Goal: Information Seeking & Learning: Learn about a topic

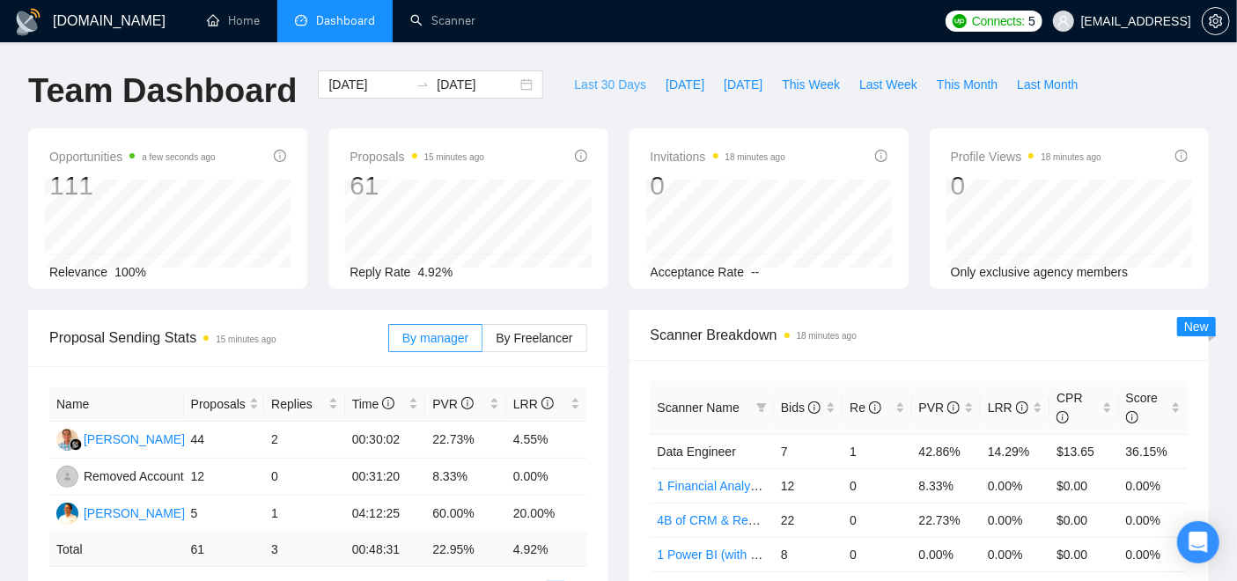
click at [608, 81] on span "Last 30 Days" at bounding box center [610, 84] width 72 height 19
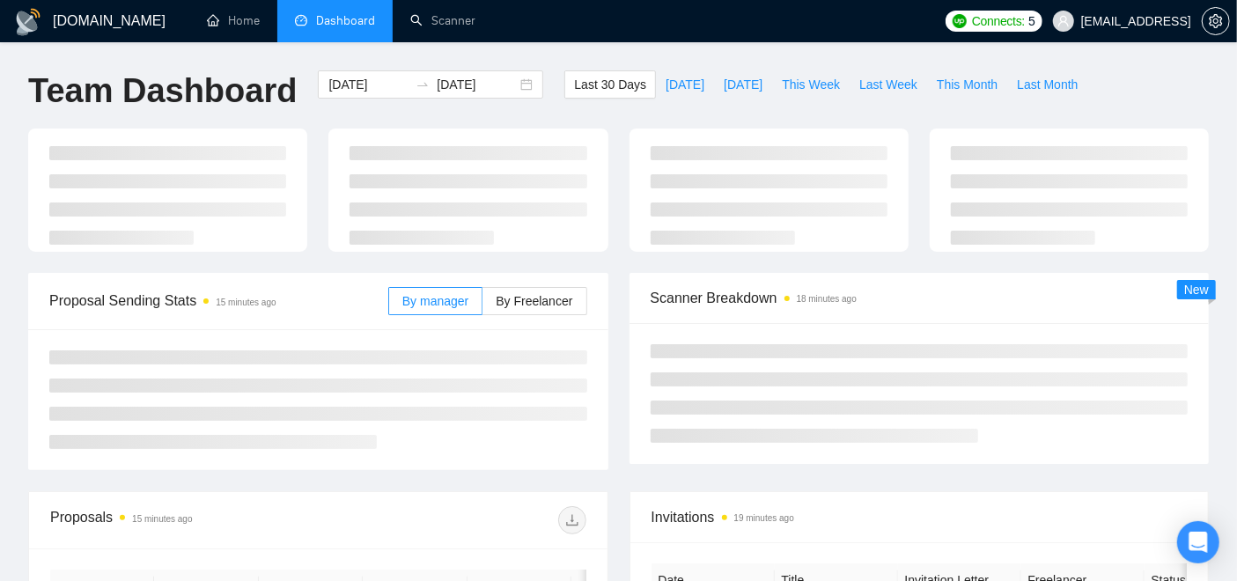
type input "2025-07-29"
type input "2025-08-28"
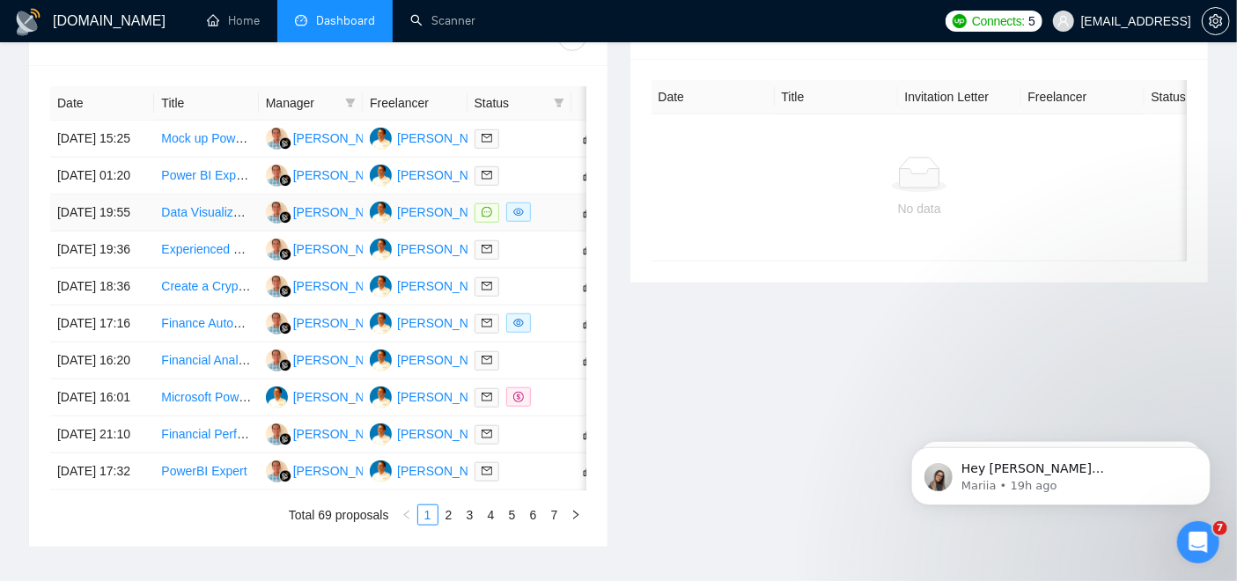
click at [181, 231] on td "Data Visualization and KPI Organization for Art Events" at bounding box center [206, 213] width 104 height 37
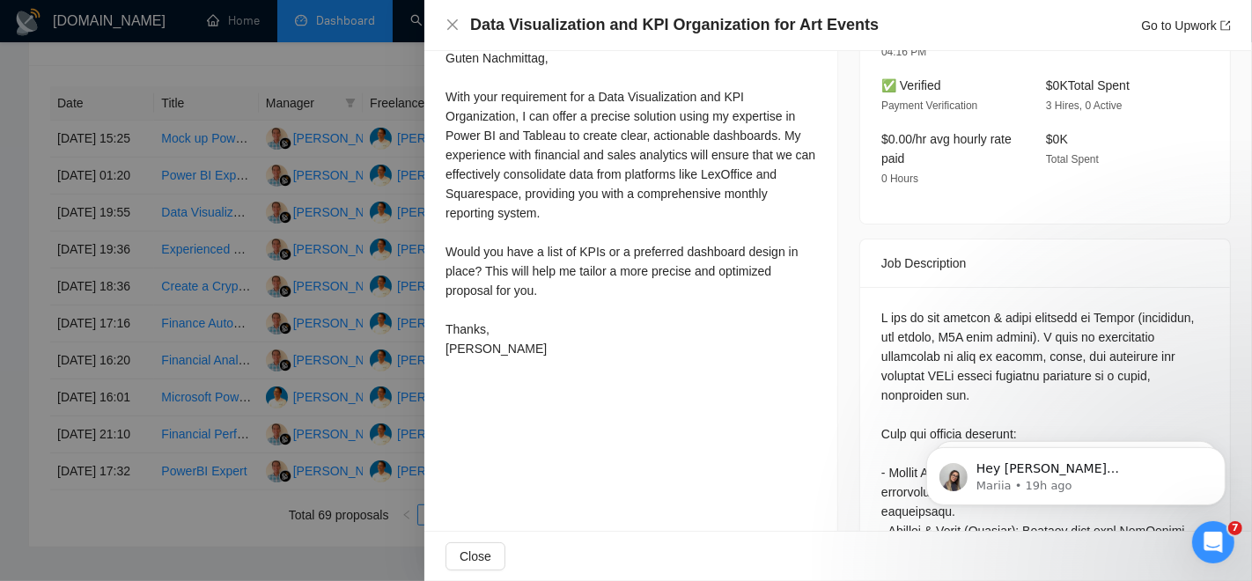
scroll to position [482, 0]
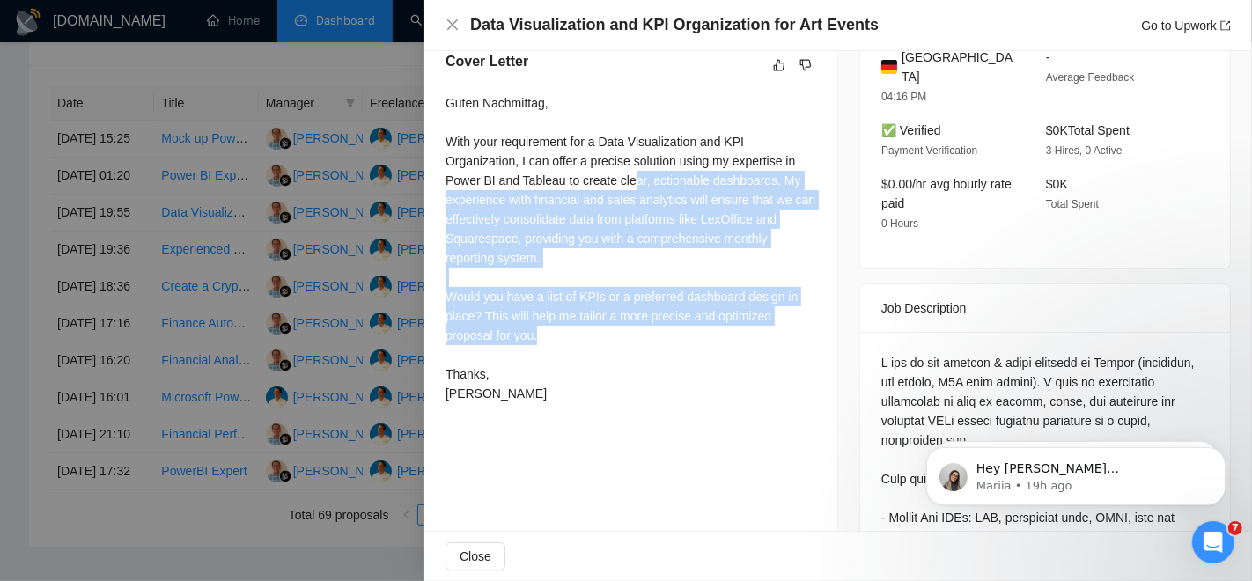
drag, startPoint x: 722, startPoint y: 337, endPoint x: 630, endPoint y: 175, distance: 186.1
click at [630, 175] on div "Guten Nachmittag, With your requirement for a Data Visualization and KPI Organi…" at bounding box center [631, 248] width 371 height 310
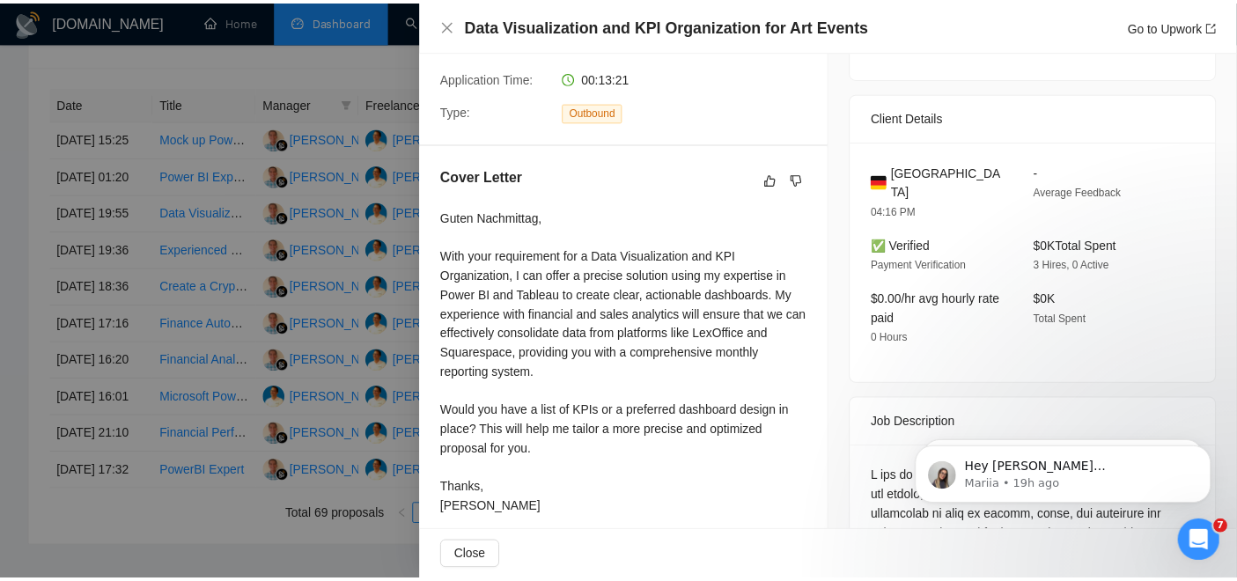
scroll to position [358, 0]
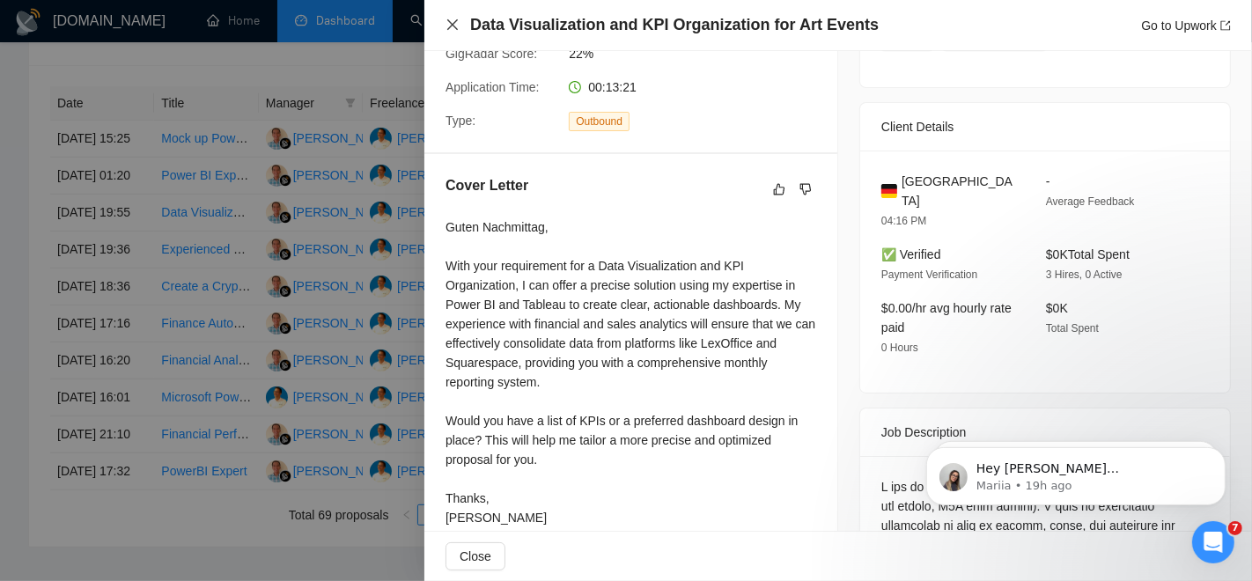
click at [451, 20] on icon "close" at bounding box center [453, 25] width 14 height 14
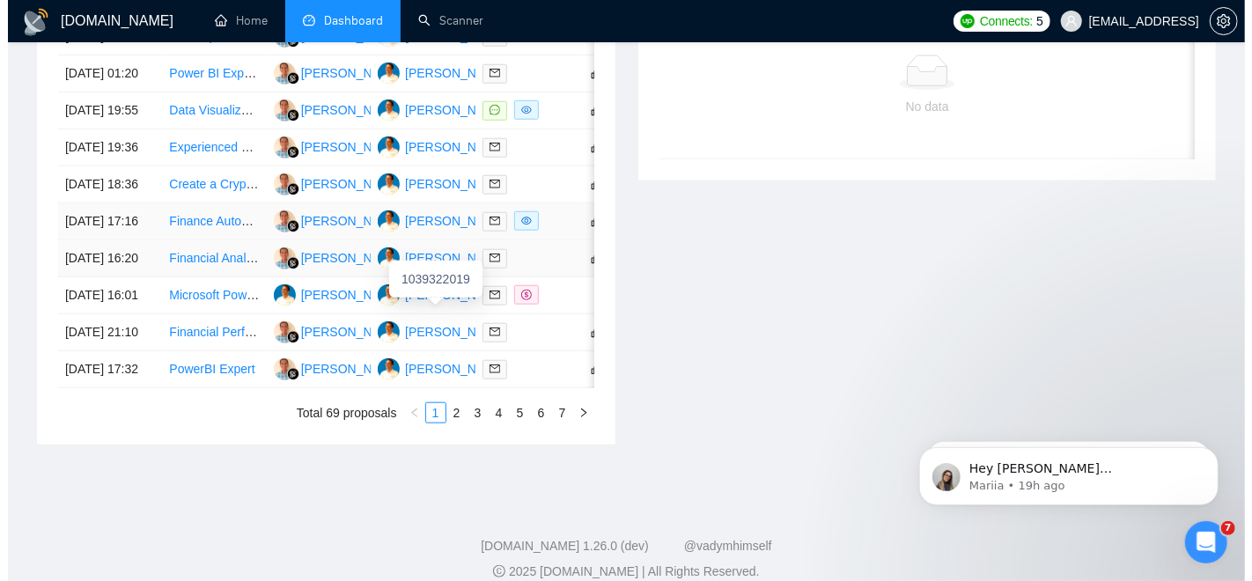
scroll to position [815, 0]
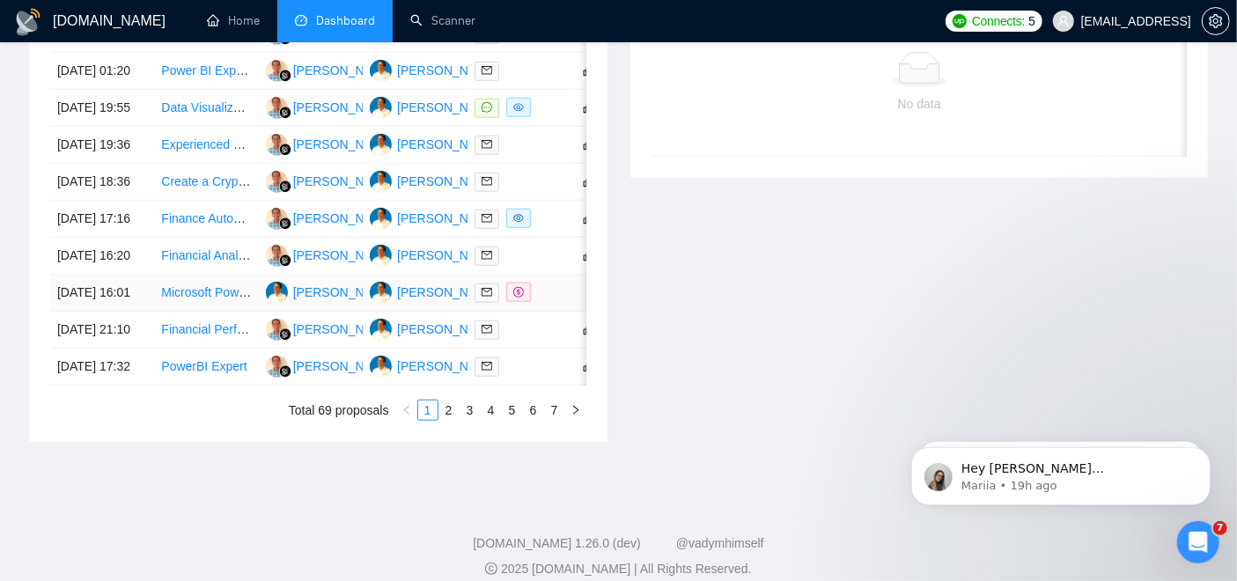
click at [167, 312] on td "Microsoft PowerBI Dashboard Creation Expert Needed" at bounding box center [206, 293] width 104 height 37
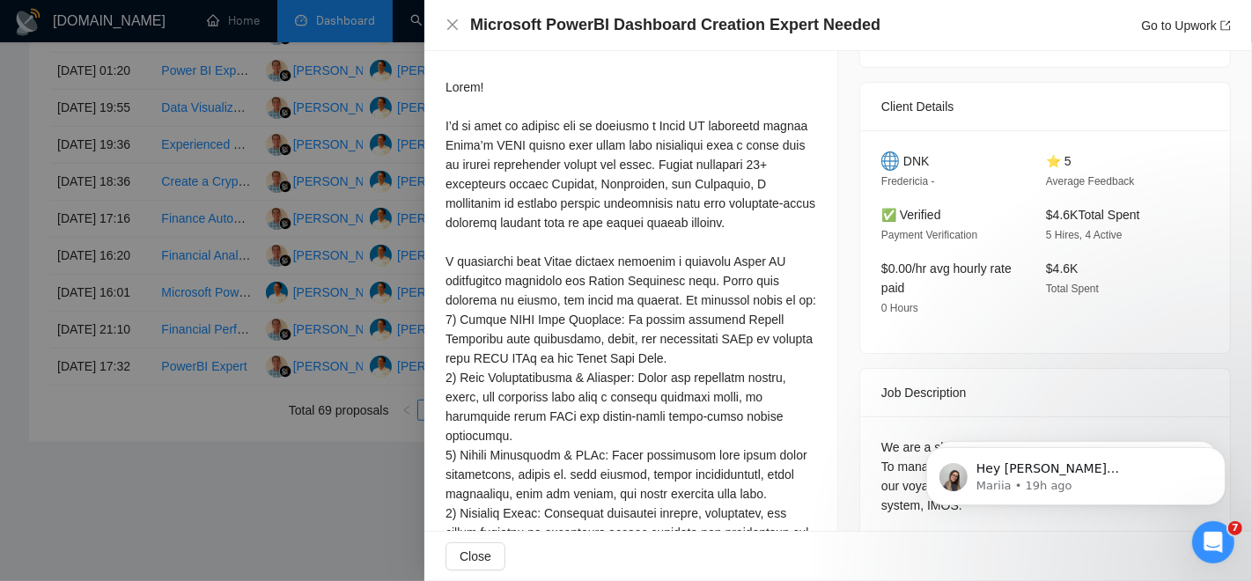
scroll to position [365, 0]
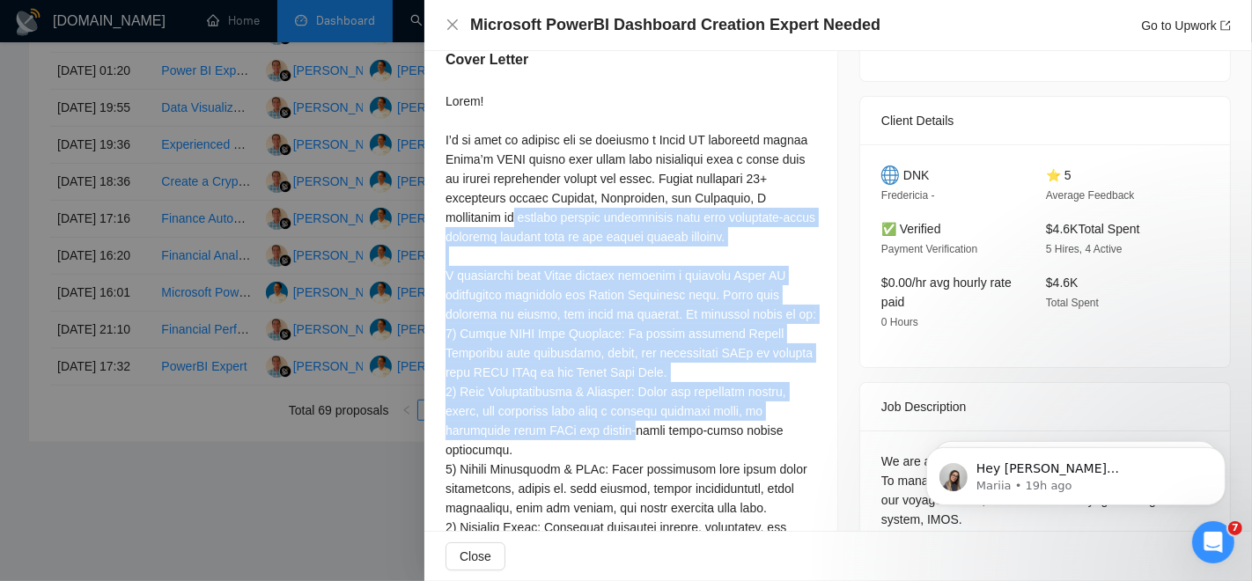
drag, startPoint x: 625, startPoint y: 436, endPoint x: 566, endPoint y: 210, distance: 233.0
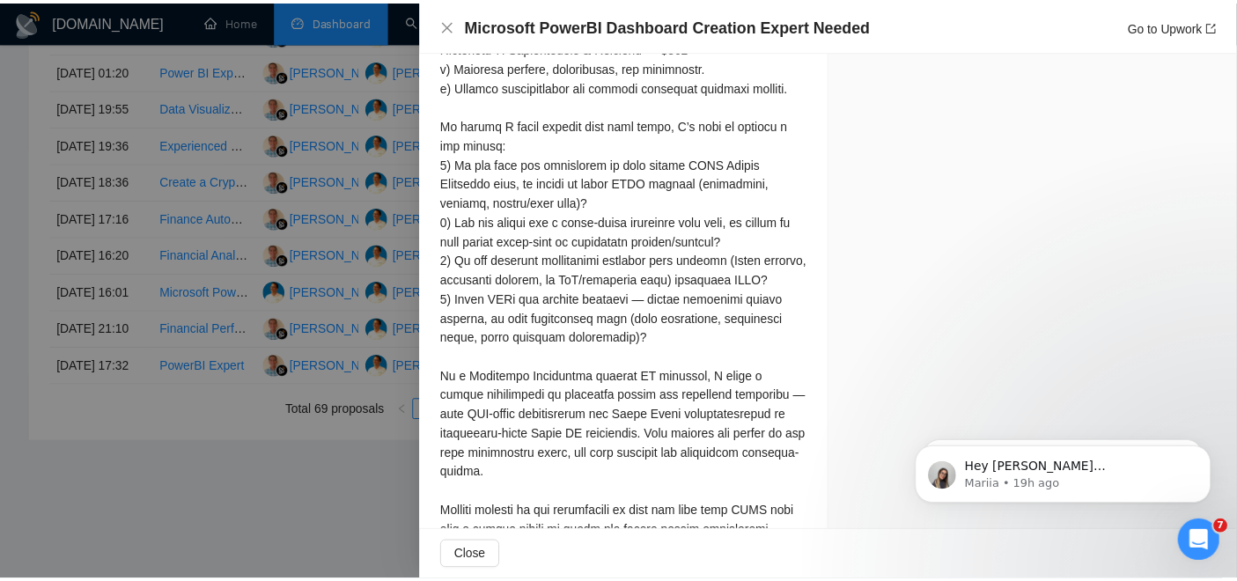
scroll to position [1289, 0]
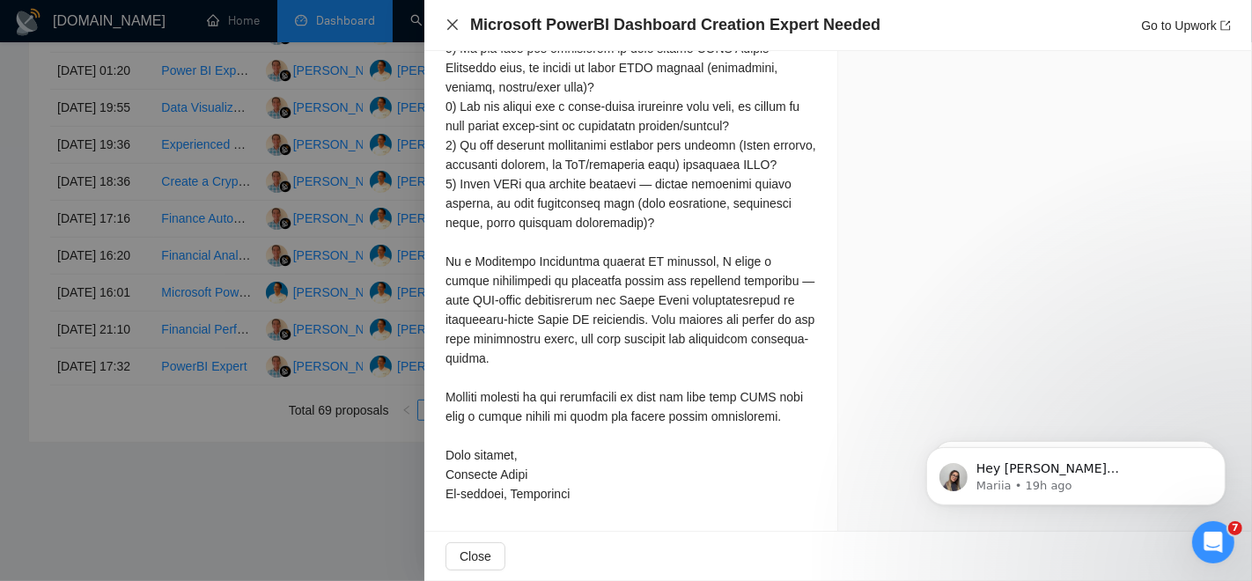
click at [457, 23] on icon "close" at bounding box center [453, 25] width 14 height 14
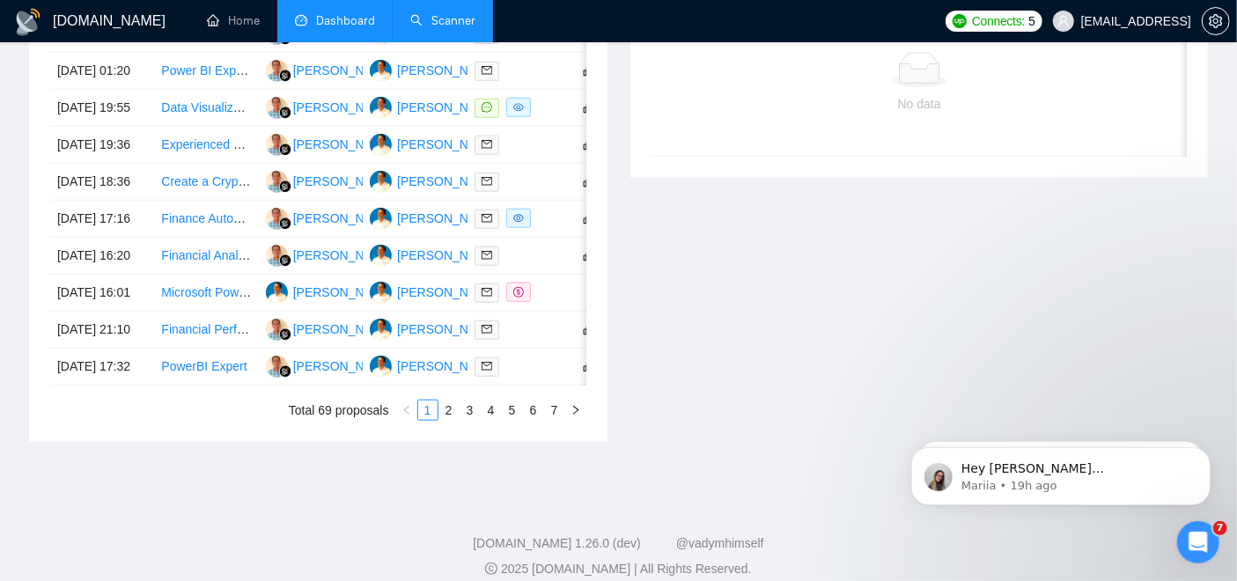
click at [453, 20] on link "Scanner" at bounding box center [442, 20] width 65 height 15
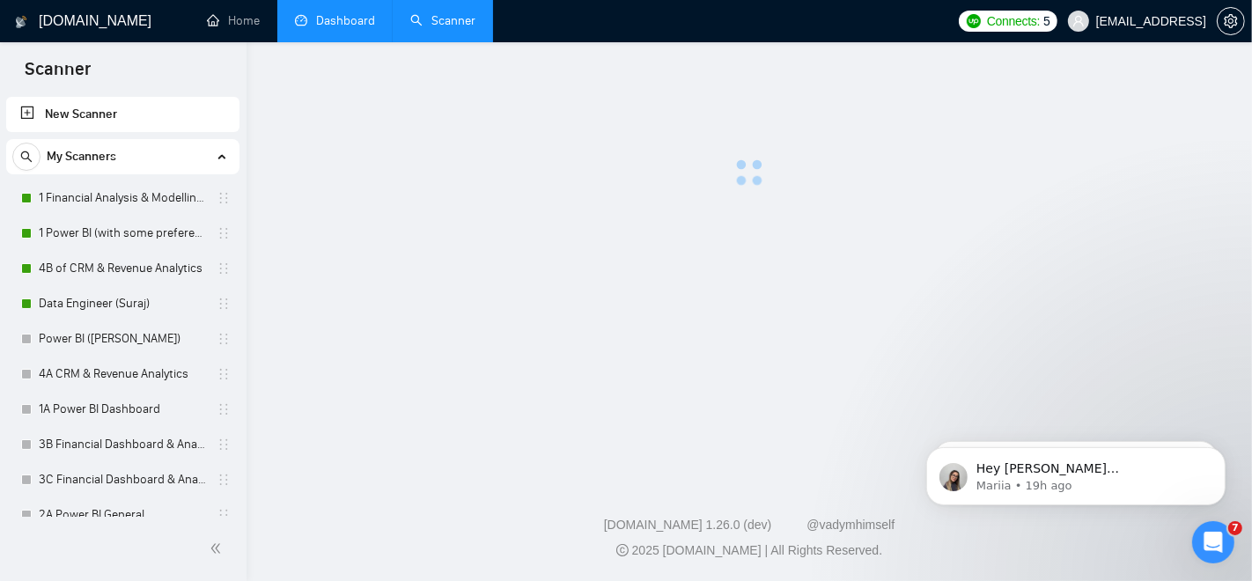
click at [295, 28] on link "Dashboard" at bounding box center [335, 20] width 80 height 15
